Goal: Task Accomplishment & Management: Manage account settings

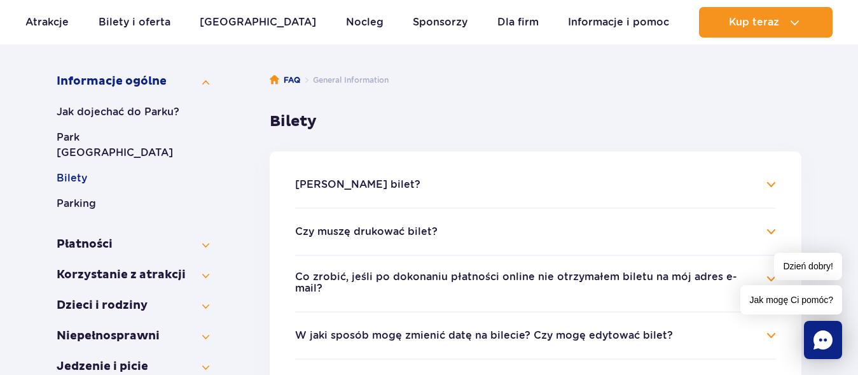
scroll to position [260, 0]
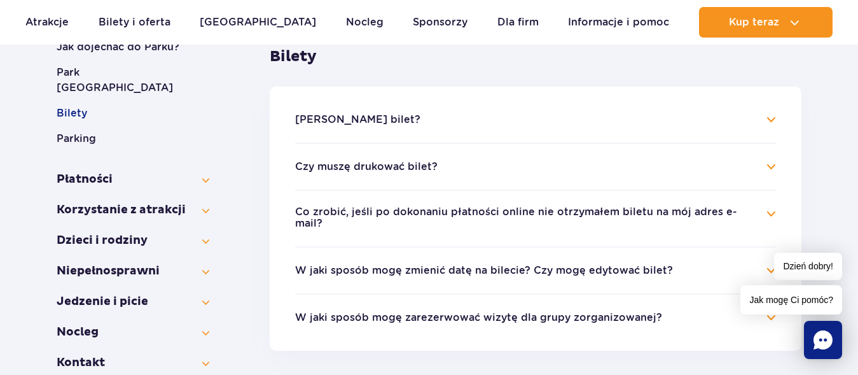
click at [488, 265] on button "W jaki sposób mogę zmienić datę na bilecie? Czy mogę edytować bilet?" at bounding box center [484, 270] width 378 height 11
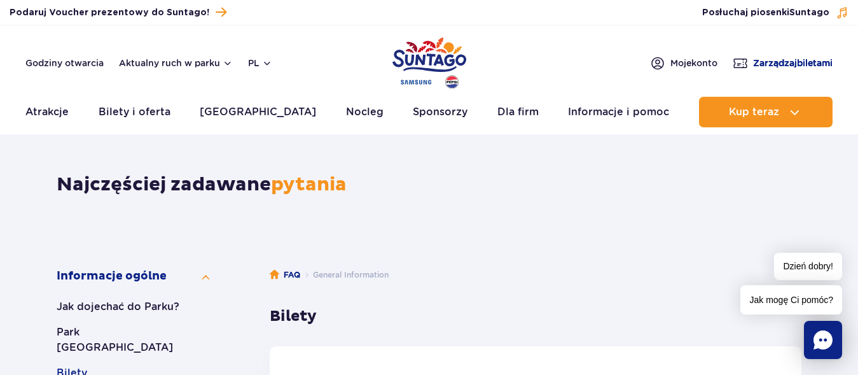
click at [796, 67] on span "Zarządzaj biletami" at bounding box center [793, 63] width 80 height 13
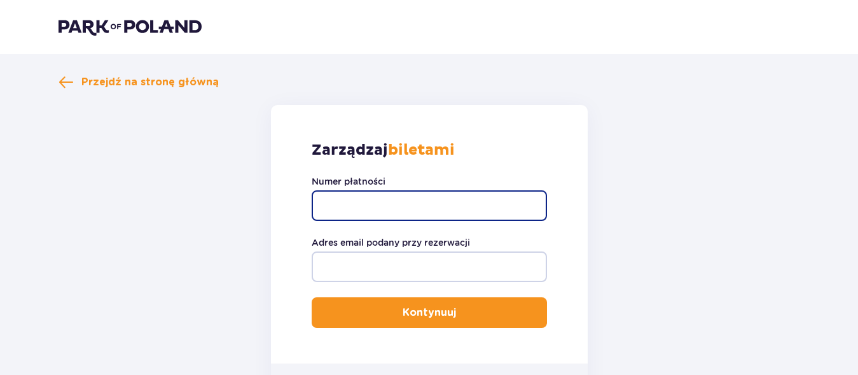
click at [361, 206] on input "Numer płatności" at bounding box center [429, 205] width 235 height 31
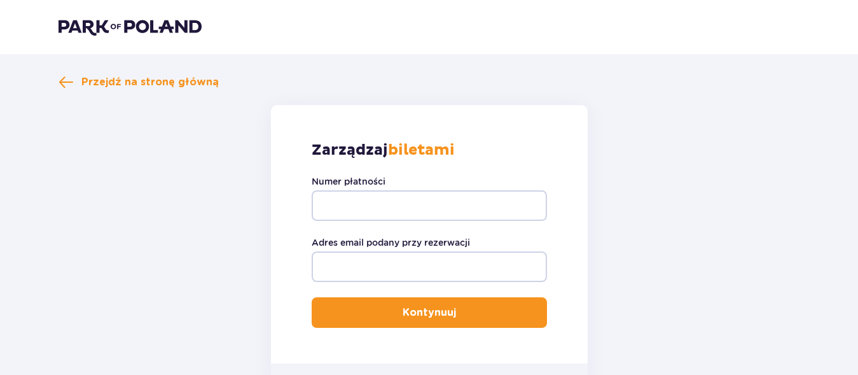
click at [218, 196] on form "Zarządzaj biletami Numer płatności Adres email podany przy rezerwacji Kontynuuj…" at bounding box center [430, 262] width 742 height 314
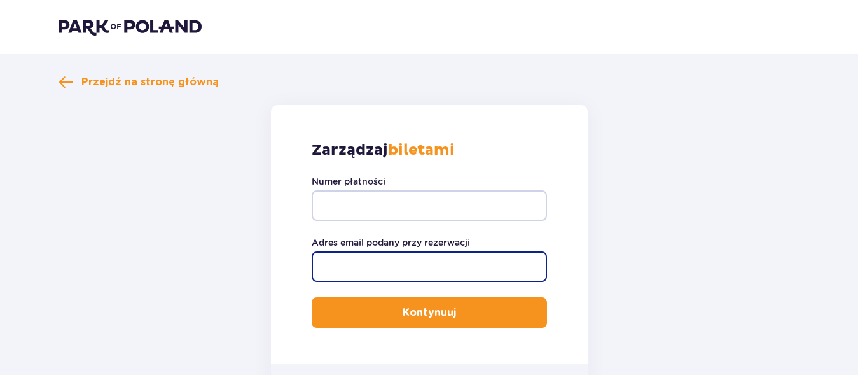
click at [381, 266] on input "Adres email podany przy rezerwacji" at bounding box center [429, 266] width 235 height 31
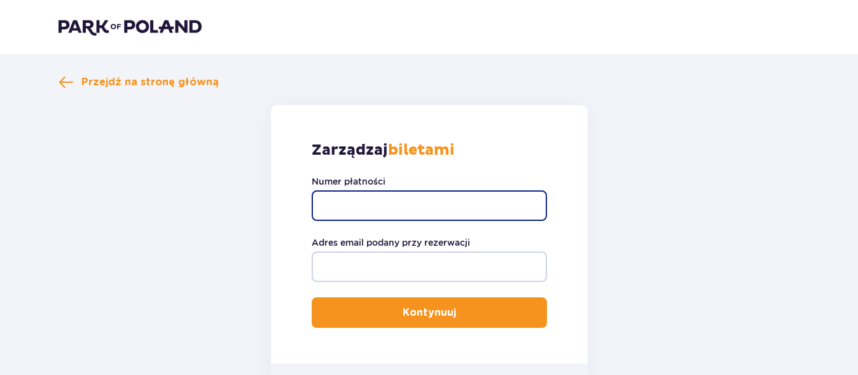
click at [392, 200] on input "Numer płatności" at bounding box center [429, 205] width 235 height 31
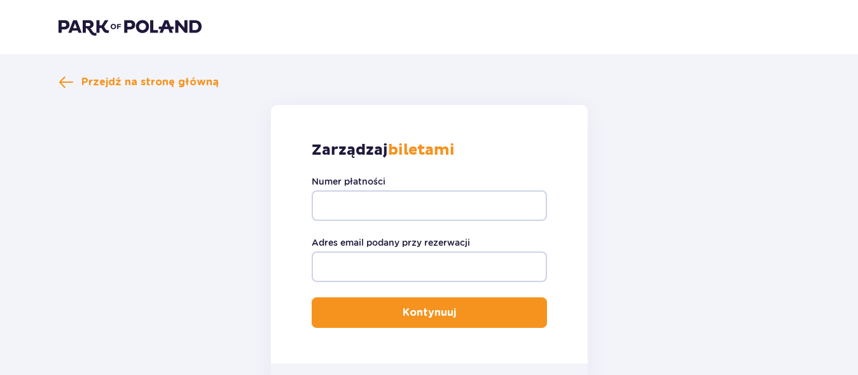
click at [211, 153] on form "Zarządzaj biletami Numer płatności Adres email podany przy rezerwacji Kontynuuj…" at bounding box center [430, 262] width 742 height 314
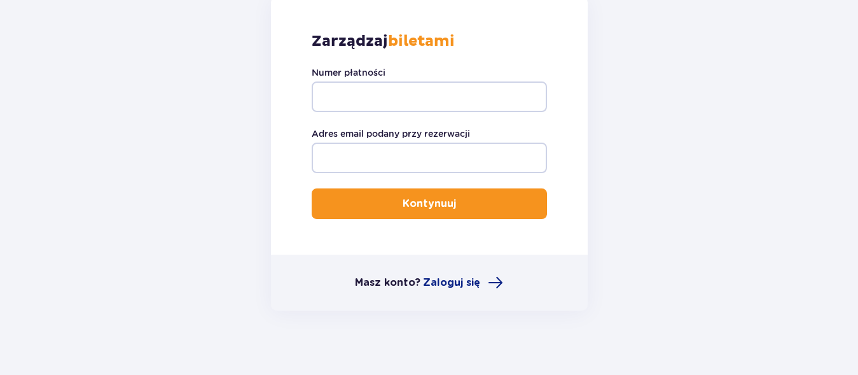
scroll to position [121, 0]
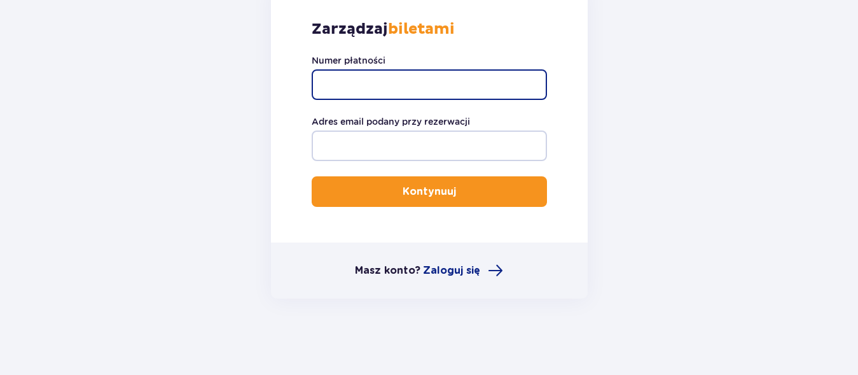
click at [417, 76] on input "Numer płatności" at bounding box center [429, 84] width 235 height 31
type input "2846861"
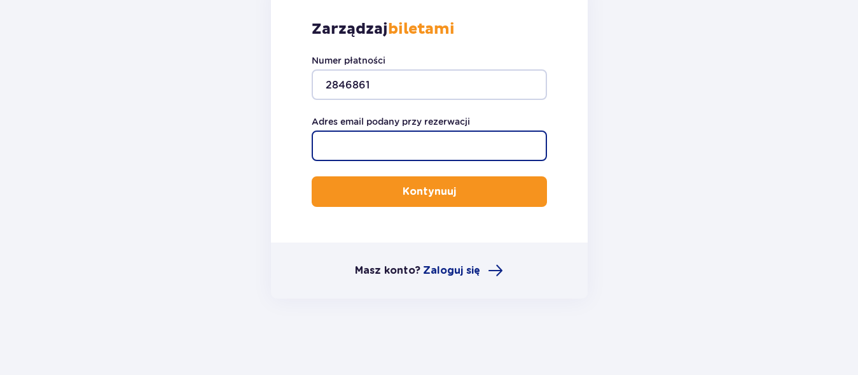
click at [384, 141] on input "Adres email podany przy rezerwacji" at bounding box center [429, 145] width 235 height 31
type input "pfijolek@interia.pl"
click at [312, 176] on button "Kontynuuj" at bounding box center [429, 191] width 235 height 31
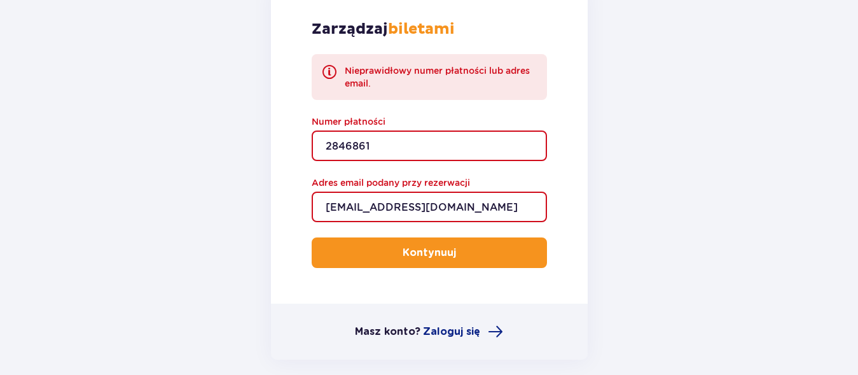
click at [412, 139] on input "2846861" at bounding box center [429, 145] width 235 height 31
type input "2"
click at [312, 237] on button "Kontynuuj" at bounding box center [429, 252] width 235 height 31
type input "4"
click at [324, 206] on input "pfijolek@interia.pl" at bounding box center [429, 206] width 235 height 31
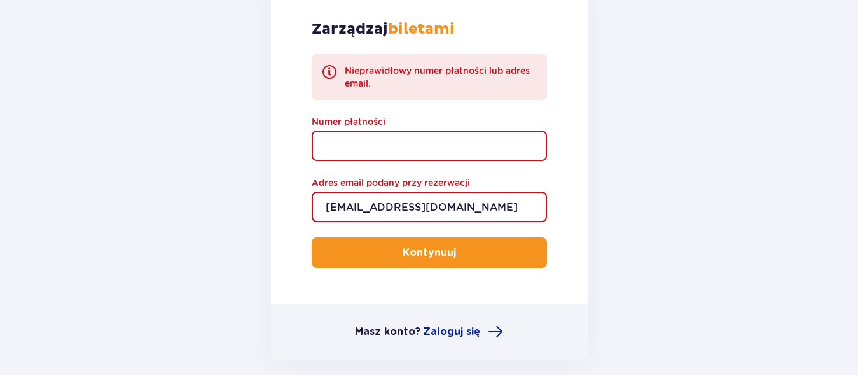
click at [357, 141] on input "Numer płatności" at bounding box center [429, 145] width 235 height 31
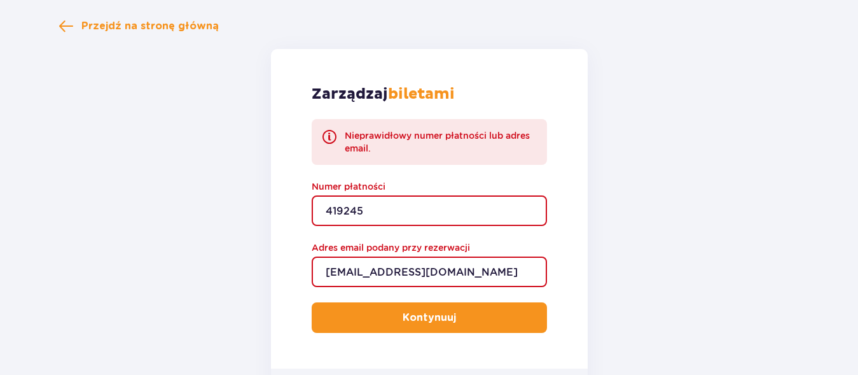
click at [442, 313] on p "Kontynuuj" at bounding box center [429, 317] width 53 height 14
click at [397, 209] on input "419245" at bounding box center [429, 210] width 235 height 31
type input "4"
type input "TR-VRC-FKYRHZX"
click at [426, 317] on p "Kontynuuj" at bounding box center [429, 317] width 53 height 14
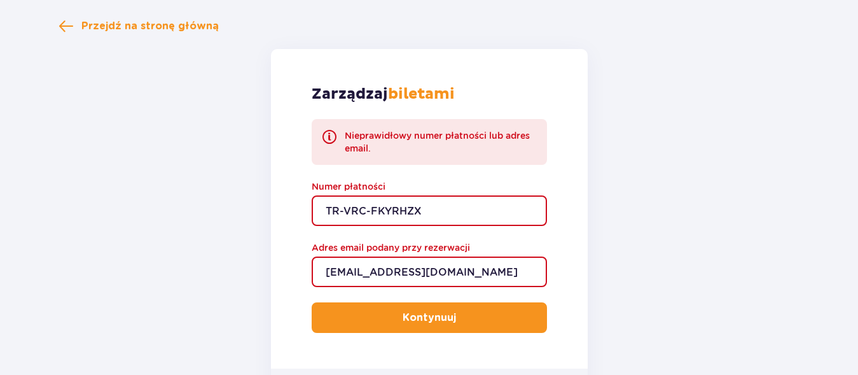
click at [438, 209] on input "TR-VRC-FKYRHZX" at bounding box center [429, 210] width 235 height 31
click at [410, 317] on p "Kontynuuj" at bounding box center [429, 317] width 53 height 14
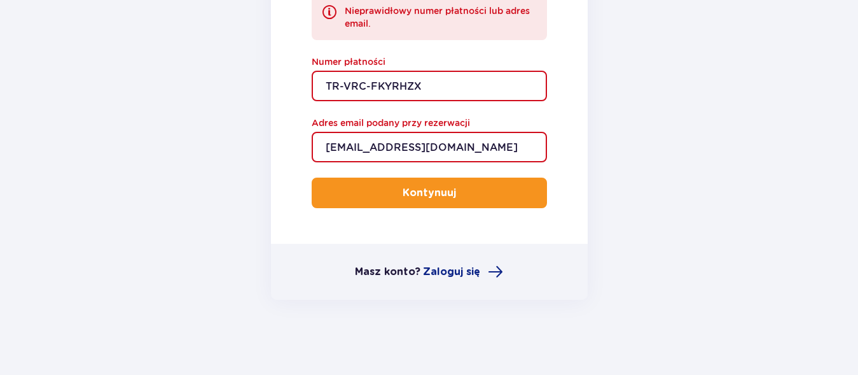
scroll to position [182, 0]
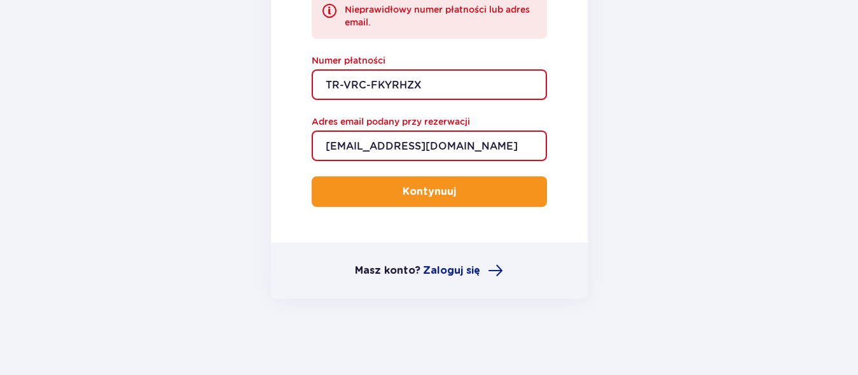
click at [430, 194] on p "Kontynuuj" at bounding box center [429, 191] width 53 height 14
click at [310, 139] on div "Zarządzaj biletami Nieprawidłowy numer płatności lub adres email. Numer płatnoś…" at bounding box center [429, 82] width 317 height 319
click at [323, 138] on input "pfijolek@interia.pl" at bounding box center [429, 145] width 235 height 31
click at [436, 184] on button "Kontynuuj" at bounding box center [429, 191] width 235 height 31
click at [329, 146] on input "pfijolek@interia.pl" at bounding box center [429, 145] width 235 height 31
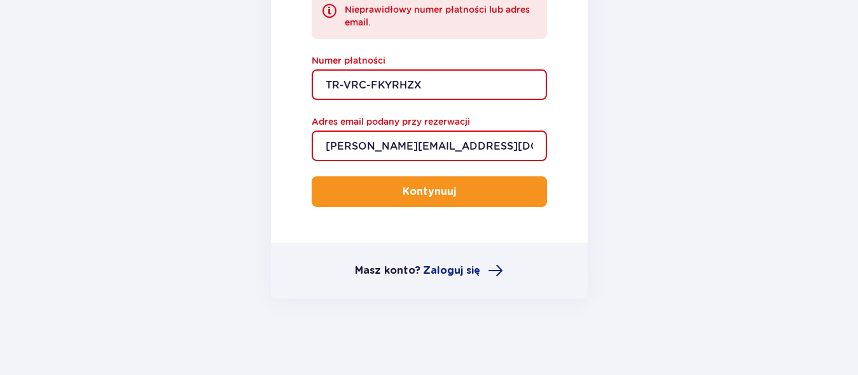
click at [467, 148] on input "p.fijolek@interia.pl" at bounding box center [429, 145] width 235 height 31
type input "p.fijolek@interia.pl"
click at [421, 191] on p "Kontynuuj" at bounding box center [429, 191] width 53 height 14
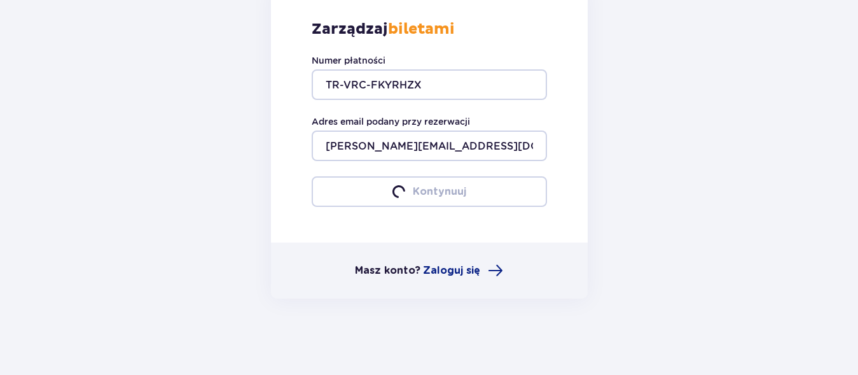
scroll to position [121, 0]
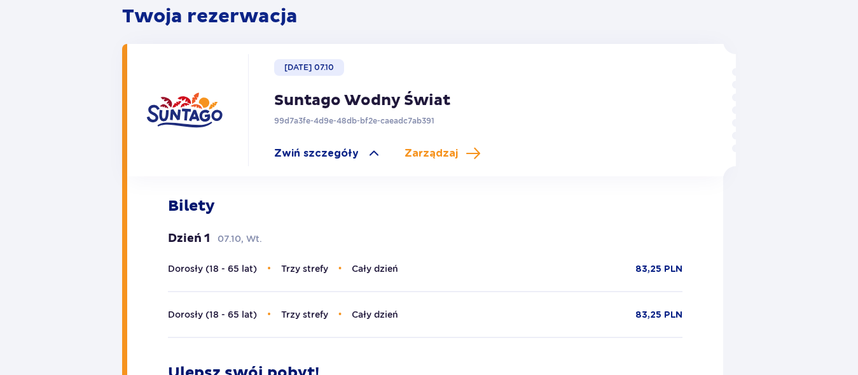
scroll to position [389, 0]
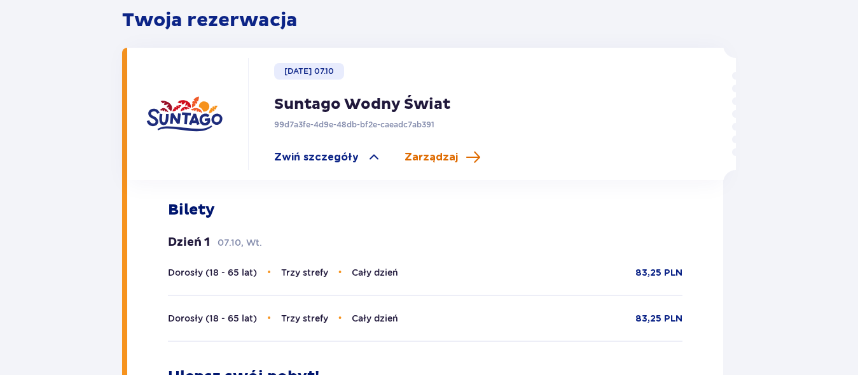
click at [441, 150] on span "Zarządzaj" at bounding box center [431, 157] width 53 height 14
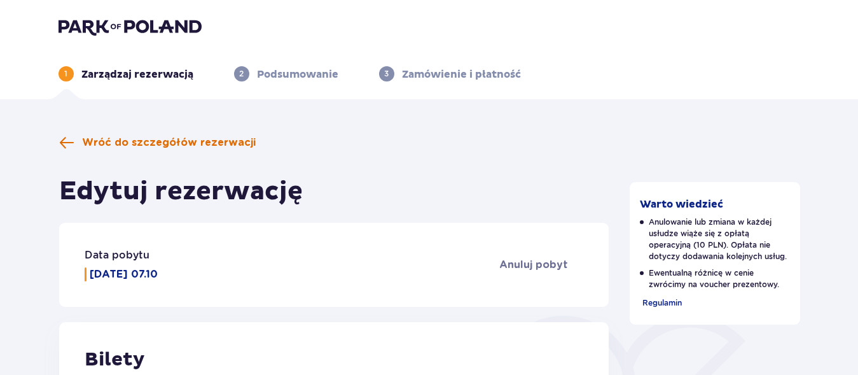
click at [164, 143] on span "Wróć do szczegółów rezerwacji" at bounding box center [169, 142] width 174 height 14
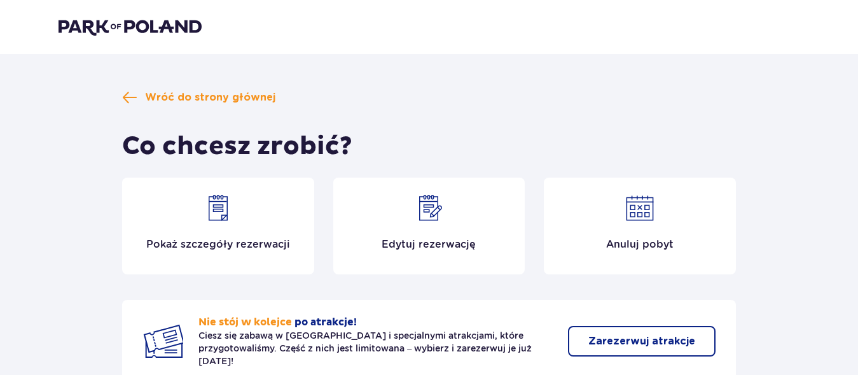
click at [431, 207] on img at bounding box center [428, 208] width 31 height 31
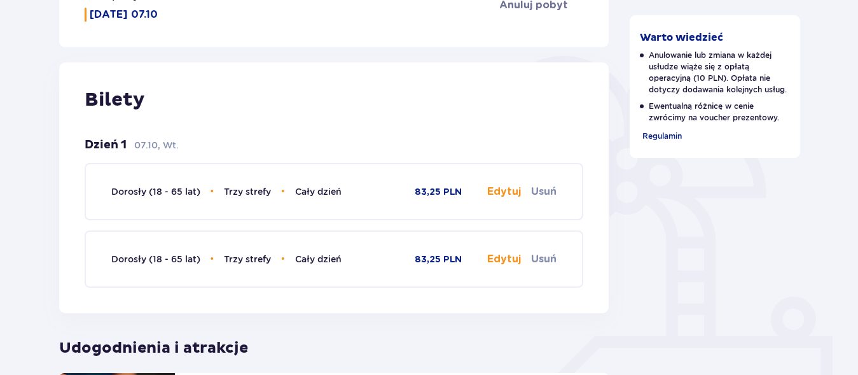
scroll to position [130, 0]
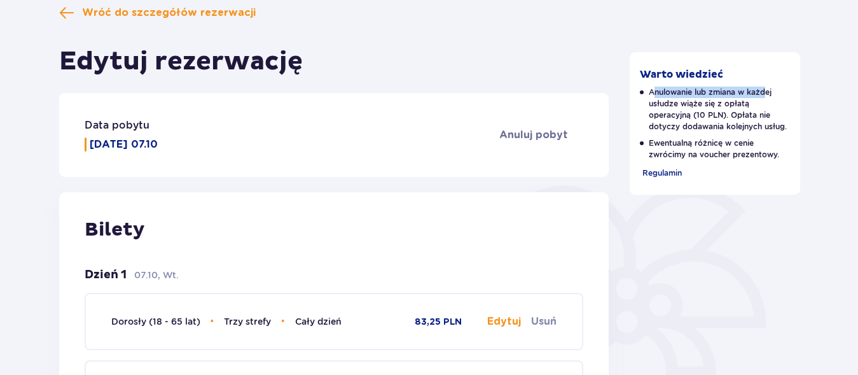
drag, startPoint x: 653, startPoint y: 92, endPoint x: 701, endPoint y: 100, distance: 49.0
click at [765, 94] on p "Anulowanie lub zmiana w każdej usłudze wiąże się z opłatą operacyjną (10 PLN). …" at bounding box center [715, 110] width 150 height 46
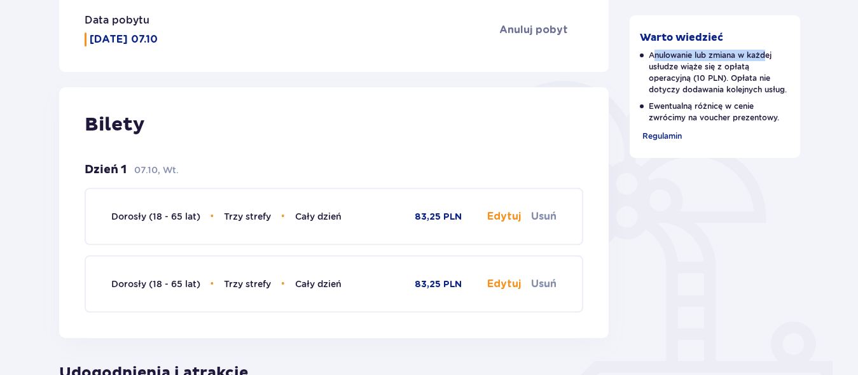
scroll to position [324, 0]
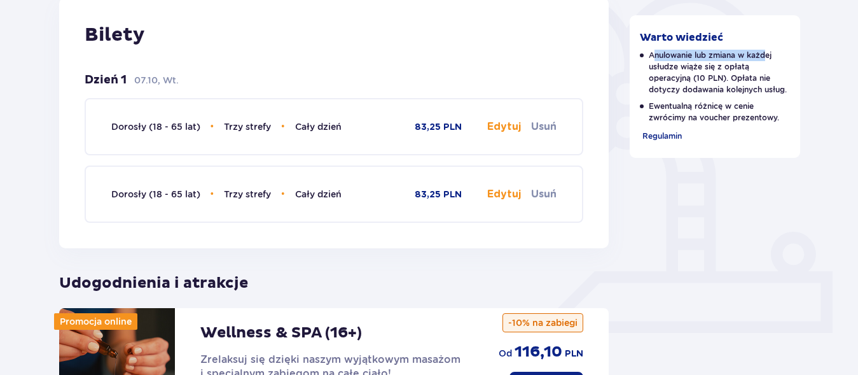
click at [506, 127] on button "Edytuj" at bounding box center [504, 127] width 34 height 14
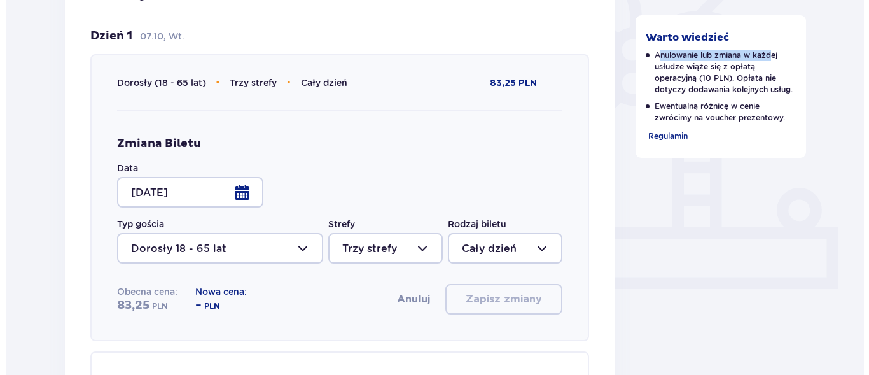
scroll to position [389, 0]
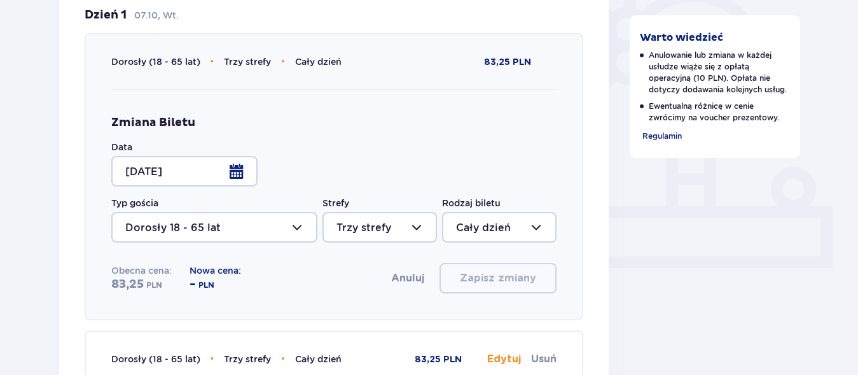
click at [244, 171] on div at bounding box center [184, 171] width 146 height 31
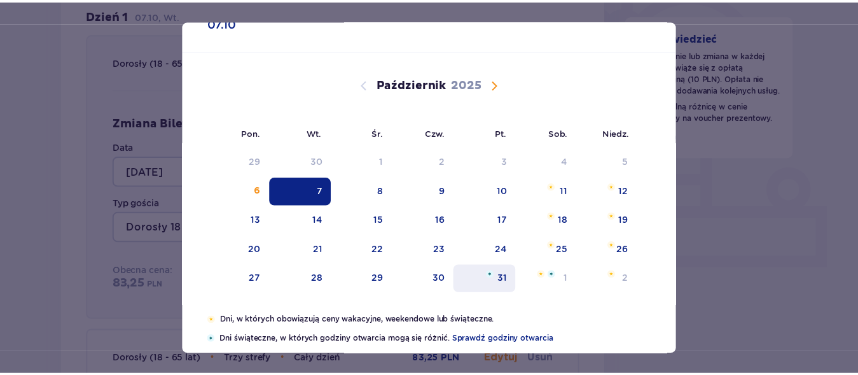
scroll to position [73, 0]
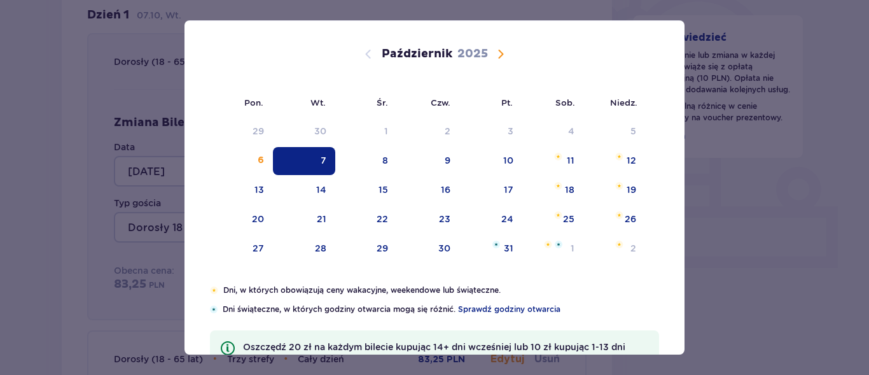
drag, startPoint x: 435, startPoint y: 215, endPoint x: 281, endPoint y: 204, distance: 154.3
click at [435, 214] on div "23" at bounding box center [428, 219] width 63 height 28
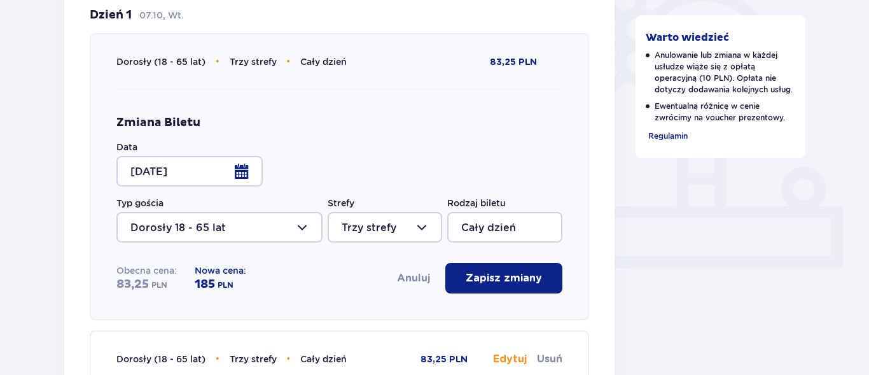
type input "23.10.25"
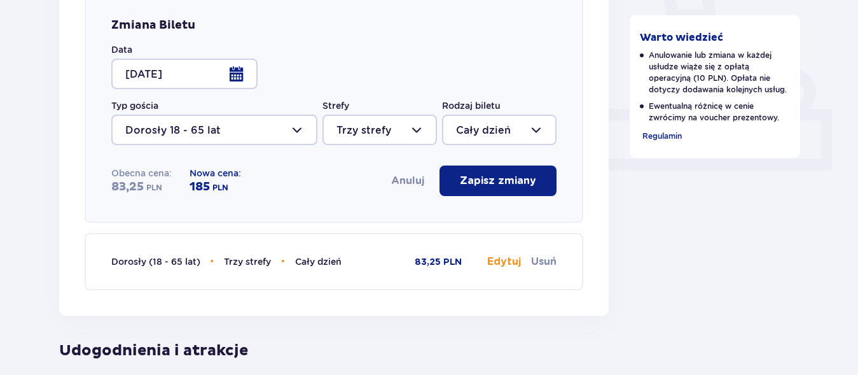
scroll to position [454, 0]
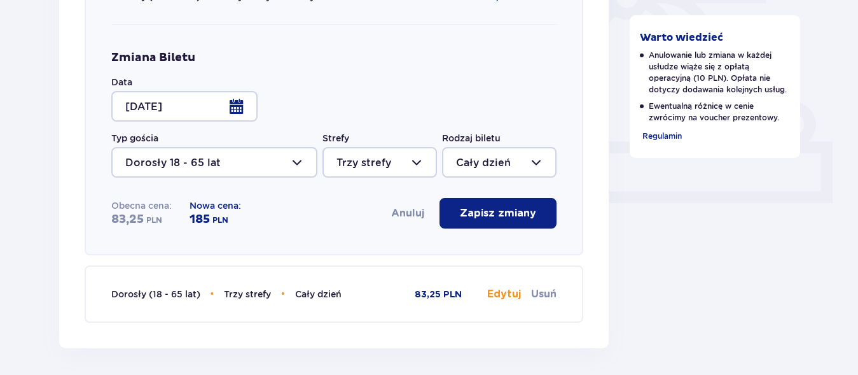
click at [406, 211] on button "Anuluj" at bounding box center [407, 213] width 33 height 14
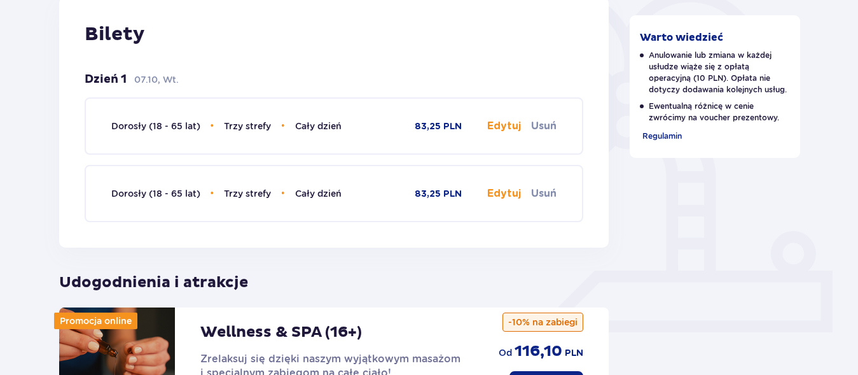
scroll to position [324, 0]
click at [504, 130] on button "Edytuj" at bounding box center [504, 127] width 34 height 14
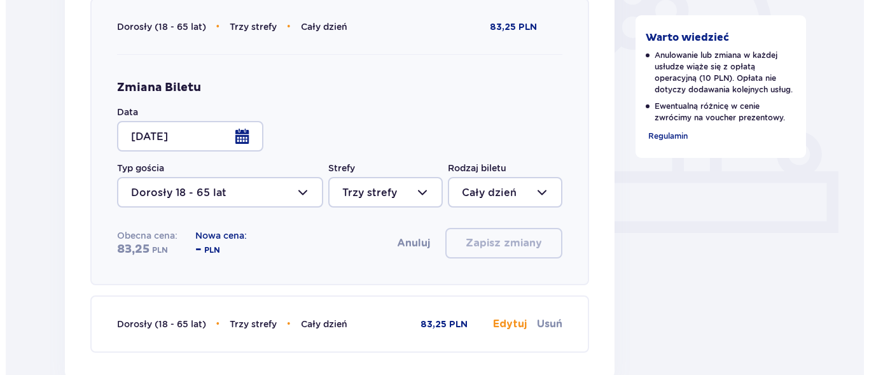
scroll to position [454, 0]
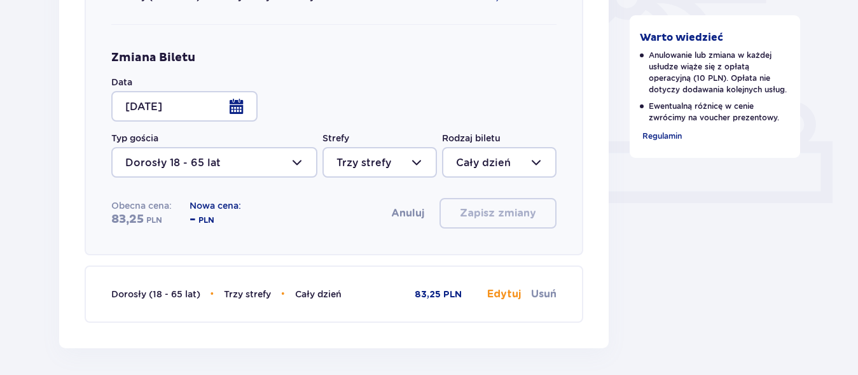
click at [288, 162] on div at bounding box center [214, 162] width 206 height 31
click at [336, 115] on div "Zmiana Biletu Data 07.10.25 Typ gościa Dorosły 18 - 65 lat Strefy Trzy strefy R…" at bounding box center [334, 139] width 446 height 178
click at [233, 102] on div at bounding box center [184, 106] width 146 height 31
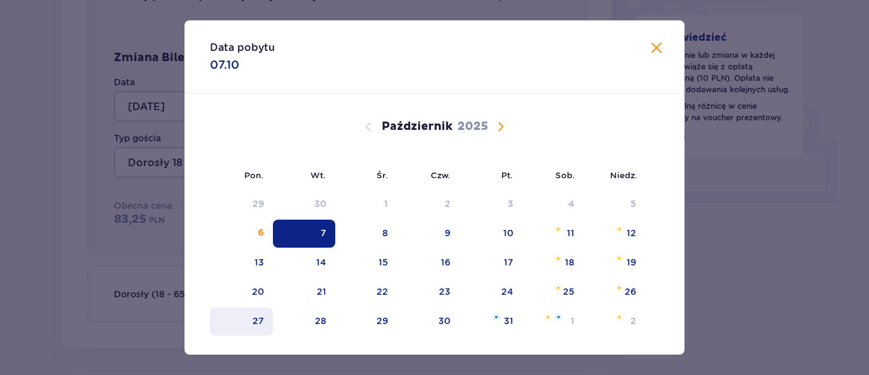
click at [244, 314] on div "27" at bounding box center [241, 321] width 63 height 28
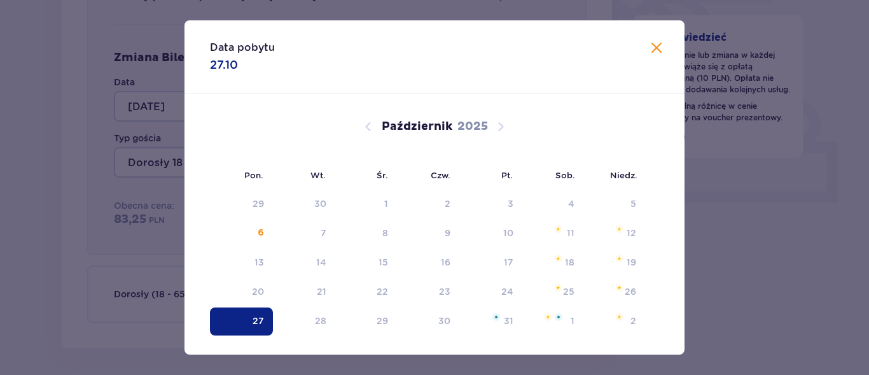
type input "27.10.25"
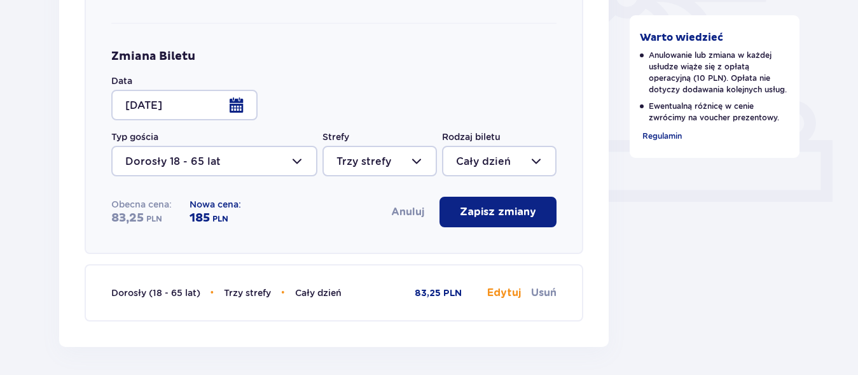
scroll to position [454, 0]
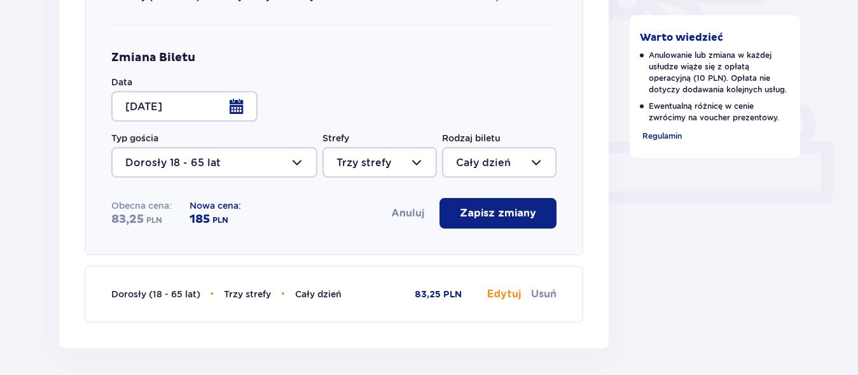
click at [406, 213] on button "Anuluj" at bounding box center [407, 213] width 33 height 14
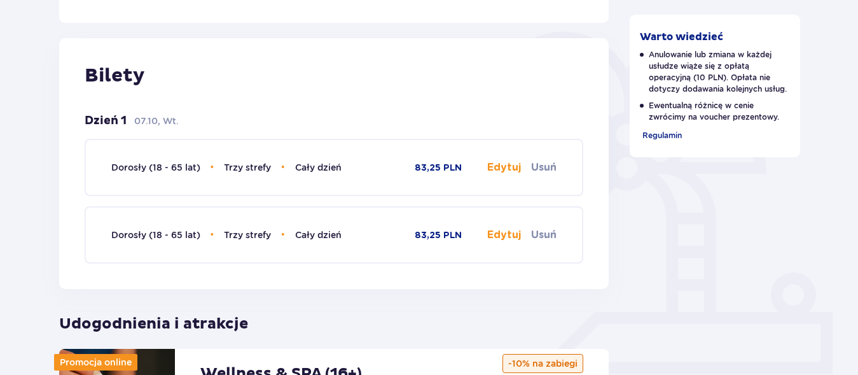
scroll to position [260, 0]
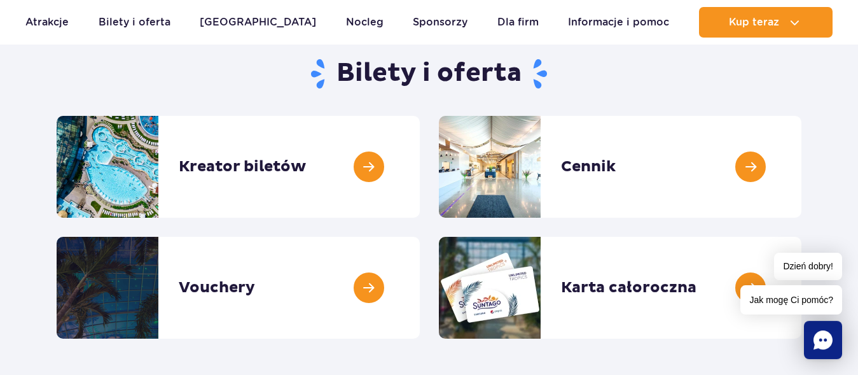
scroll to position [195, 0]
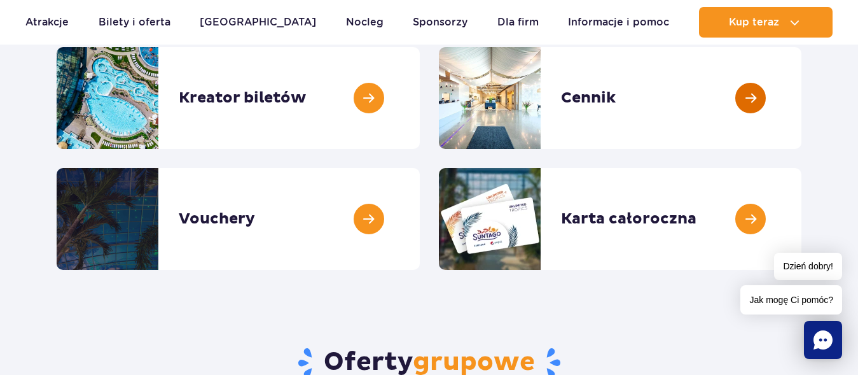
click at [801, 96] on link at bounding box center [801, 98] width 0 height 102
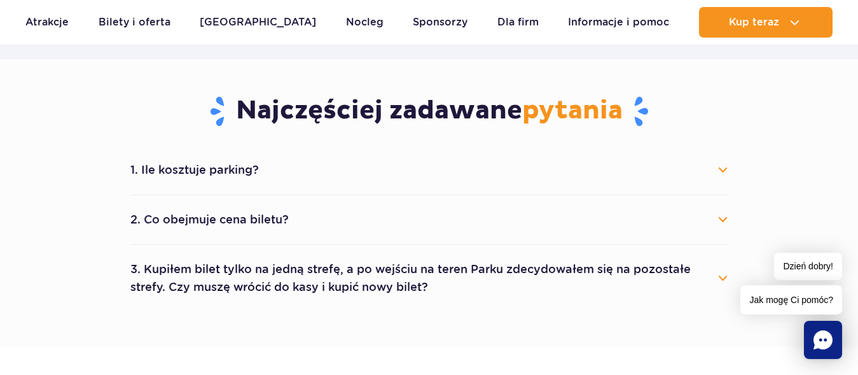
scroll to position [714, 0]
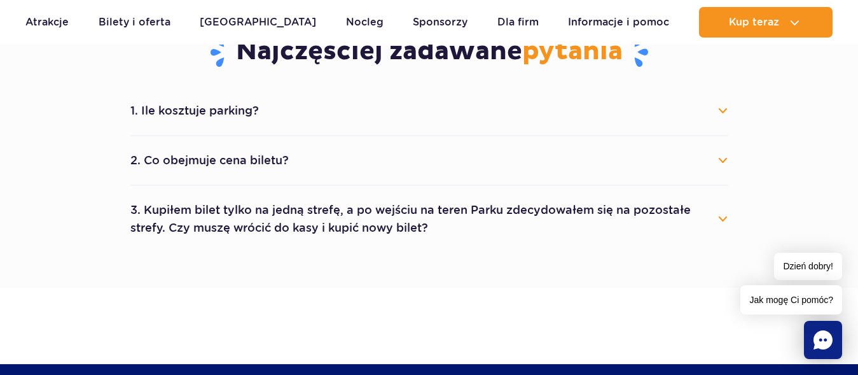
click at [377, 163] on button "2. Co obejmuje cena biletu?" at bounding box center [429, 160] width 598 height 28
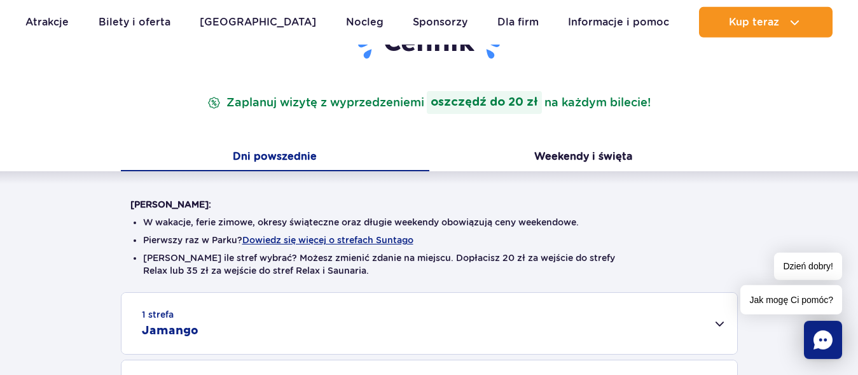
scroll to position [195, 0]
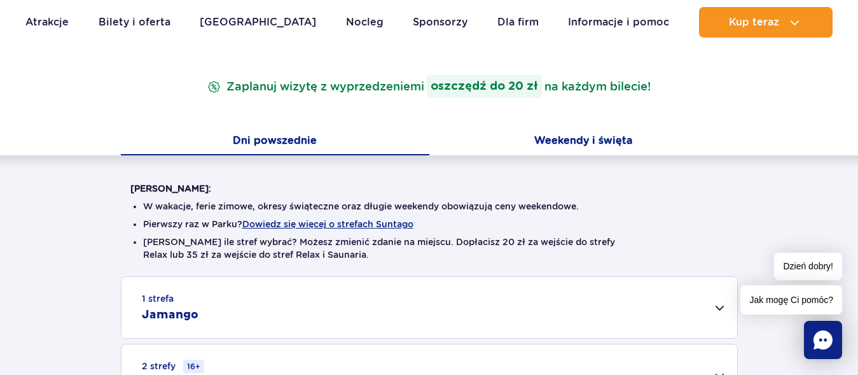
click at [582, 144] on button "Weekendy i święta" at bounding box center [583, 141] width 308 height 27
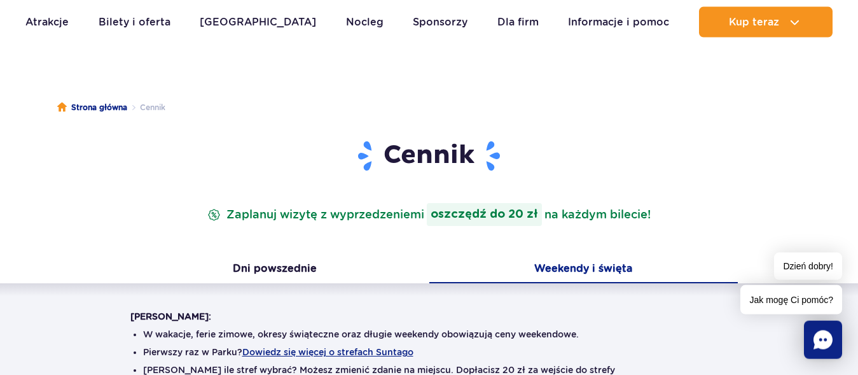
scroll to position [65, 0]
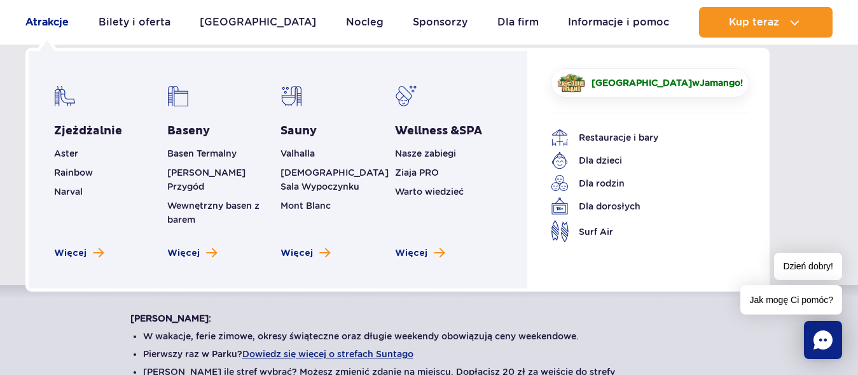
click at [45, 17] on link "Atrakcje" at bounding box center [46, 22] width 43 height 31
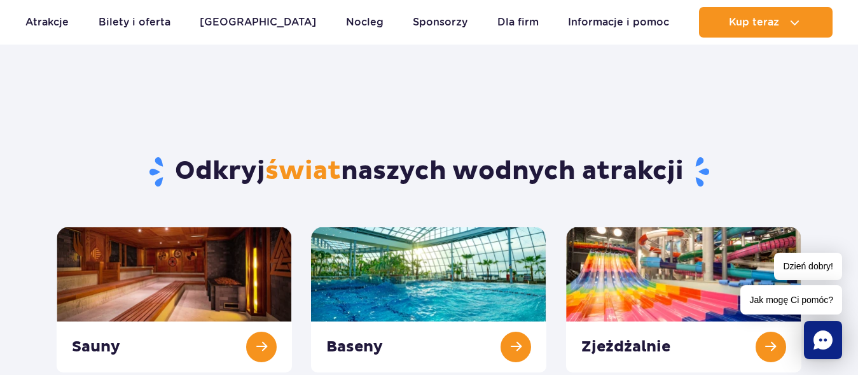
scroll to position [31, 0]
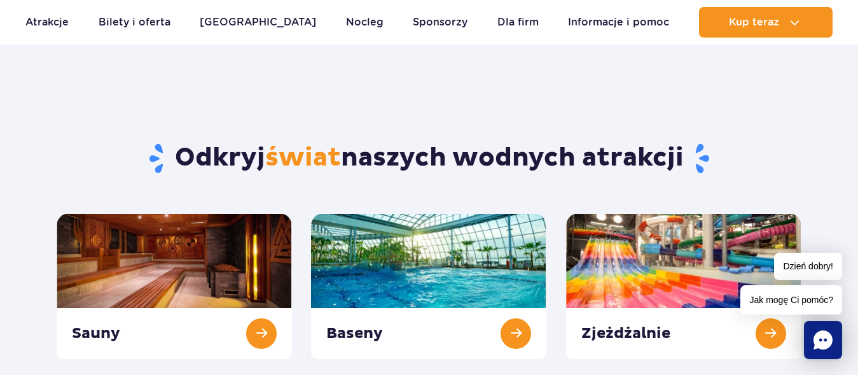
click at [813, 336] on rect "Chat" at bounding box center [823, 340] width 38 height 38
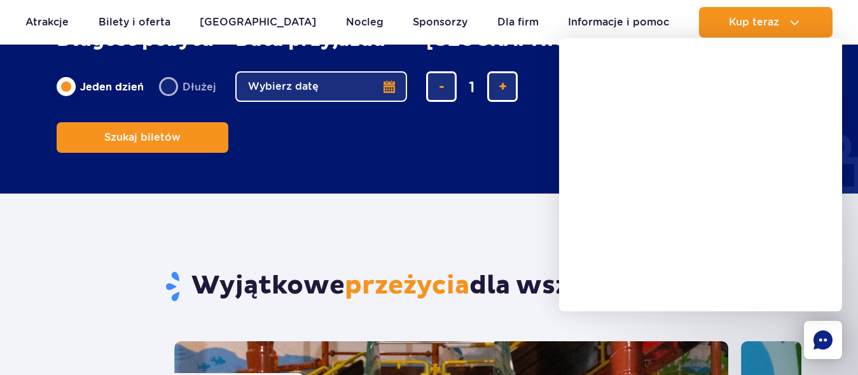
scroll to position [649, 0]
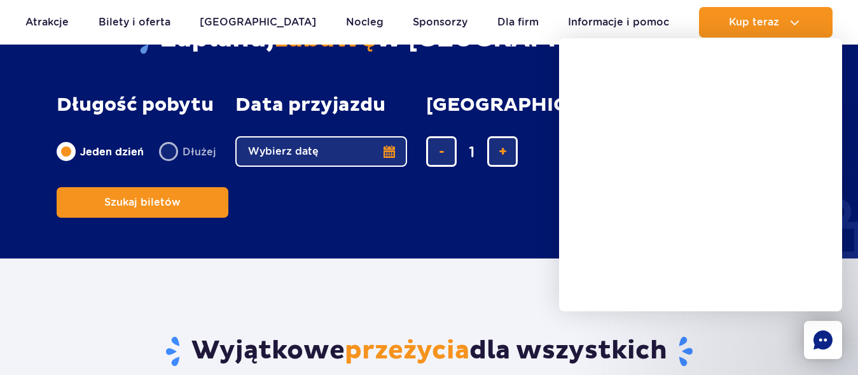
click at [843, 214] on div at bounding box center [716, 238] width 283 height 273
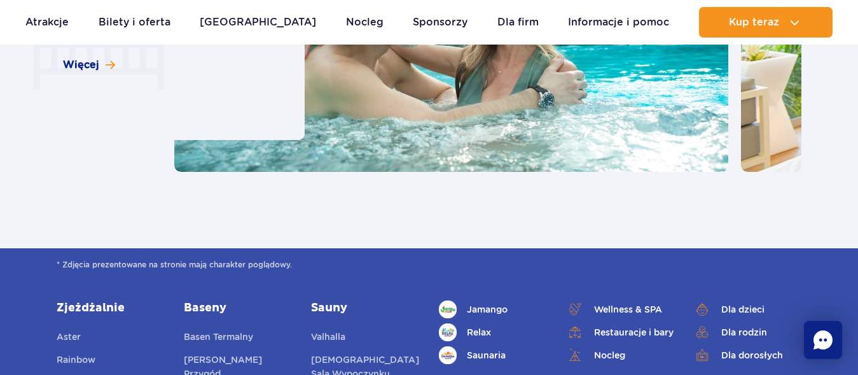
scroll to position [1362, 0]
